Goal: Task Accomplishment & Management: Use online tool/utility

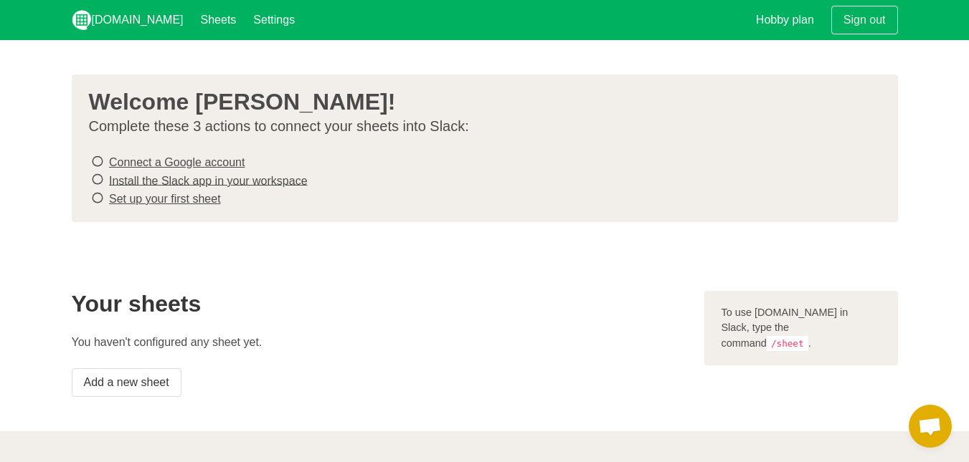
click at [94, 163] on icon at bounding box center [97, 161] width 13 height 19
click at [100, 166] on icon at bounding box center [97, 161] width 13 height 19
click at [96, 158] on icon at bounding box center [97, 161] width 13 height 19
click at [95, 176] on icon at bounding box center [97, 179] width 13 height 19
click at [95, 191] on icon at bounding box center [97, 198] width 13 height 19
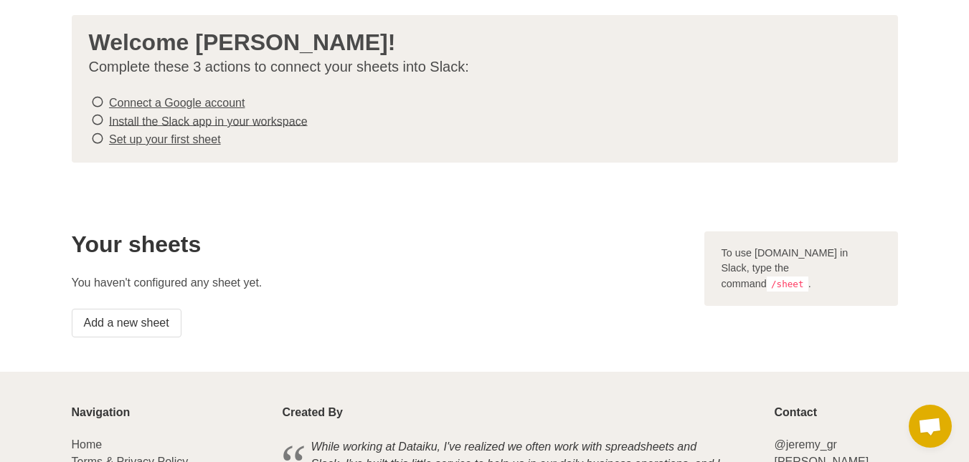
scroll to position [175, 0]
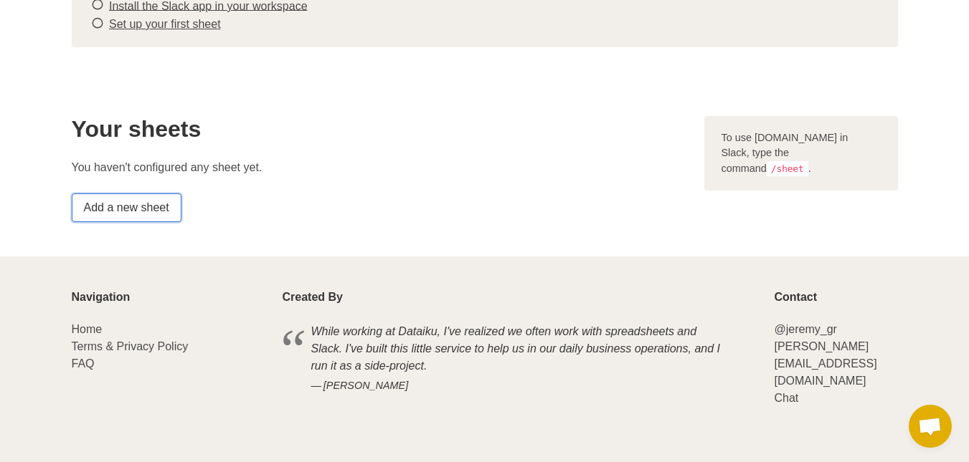
click at [110, 200] on link "Add a new sheet" at bounding box center [127, 208] width 110 height 29
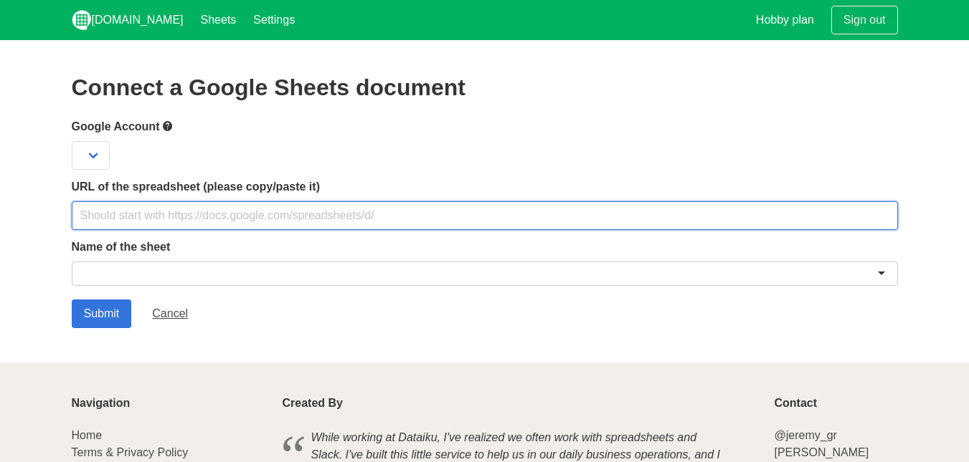
click at [125, 206] on input "text" at bounding box center [485, 215] width 826 height 29
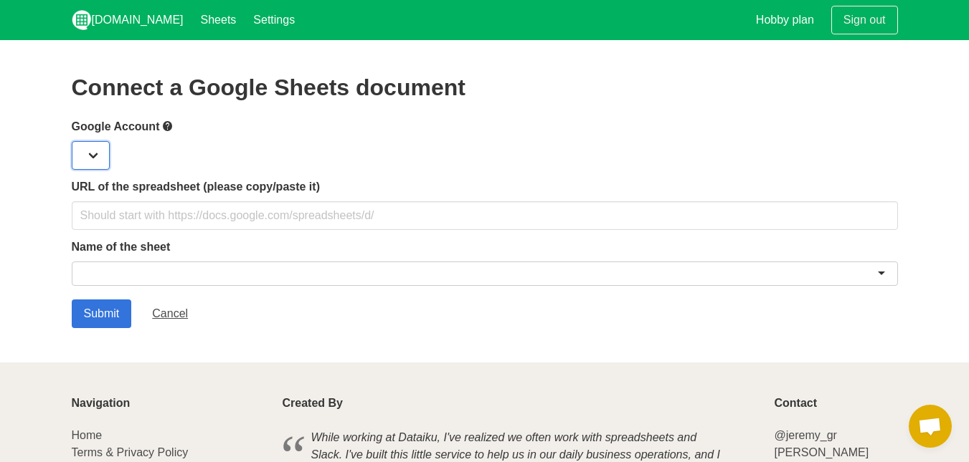
click at [86, 147] on select at bounding box center [91, 155] width 38 height 29
click at [95, 168] on select at bounding box center [91, 155] width 38 height 29
drag, startPoint x: 95, startPoint y: 160, endPoint x: 101, endPoint y: 168, distance: 10.2
click at [95, 161] on select at bounding box center [91, 155] width 38 height 29
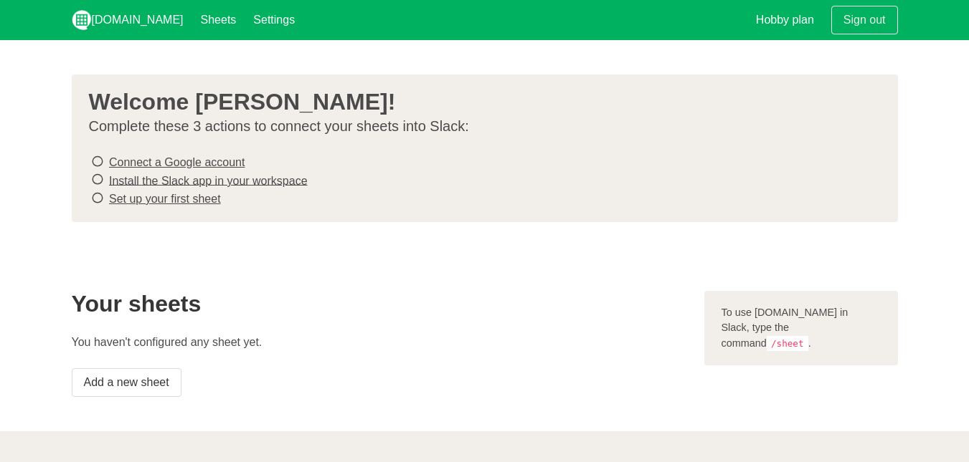
scroll to position [175, 0]
